Goal: Transaction & Acquisition: Obtain resource

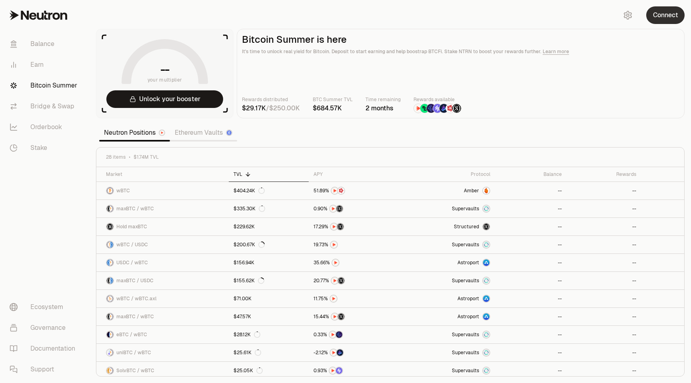
click at [667, 6] on button "Connect" at bounding box center [665, 15] width 38 height 18
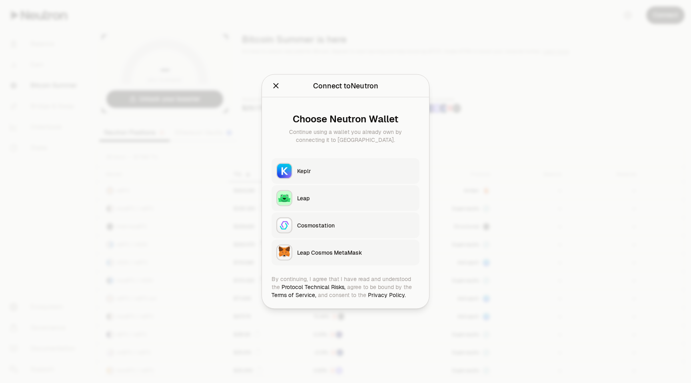
click at [322, 172] on div "Keplr" at bounding box center [356, 171] width 118 height 8
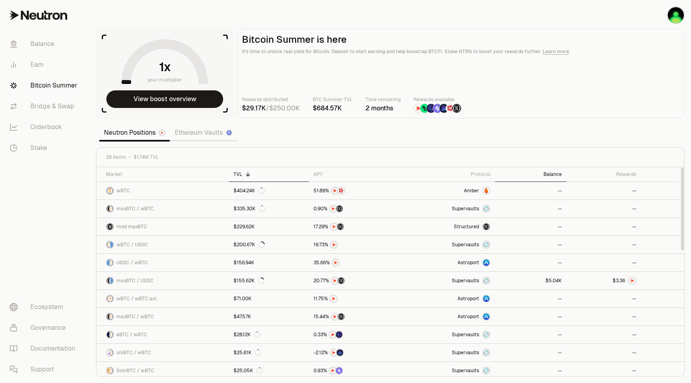
click at [553, 175] on div "Balance" at bounding box center [531, 174] width 62 height 6
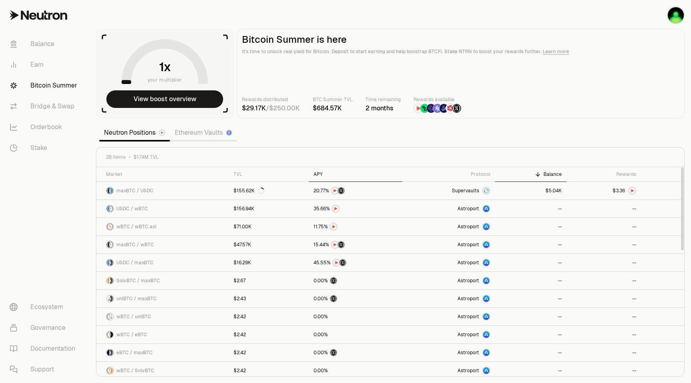
click at [316, 177] on div "APY" at bounding box center [356, 174] width 84 height 6
